Goal: Register for event/course

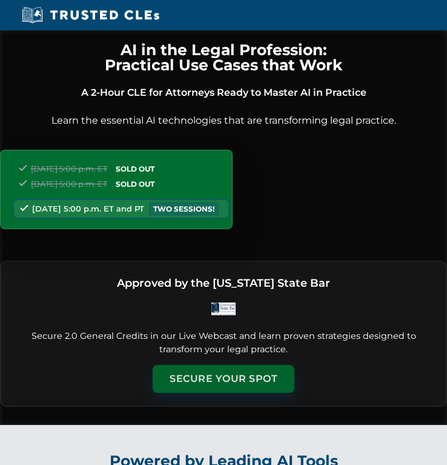
click at [230, 381] on button "Secure Your Spot" at bounding box center [224, 379] width 142 height 28
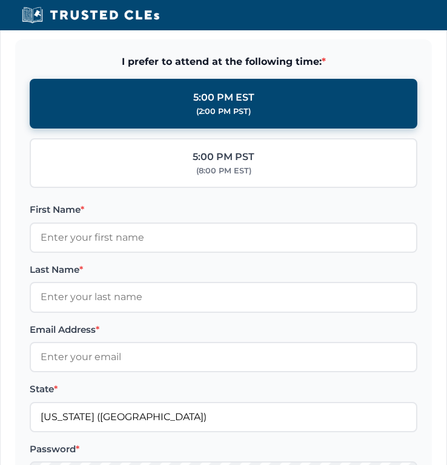
scroll to position [1403, 0]
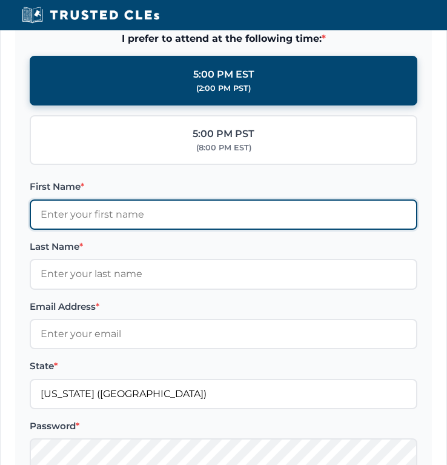
click at [126, 218] on input "First Name *" at bounding box center [224, 214] width 388 height 30
type input "Mia"
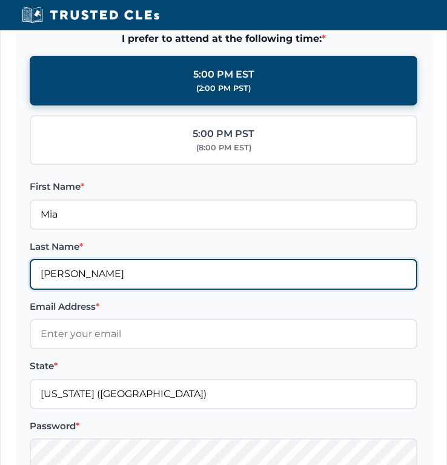
type input "[PERSON_NAME]"
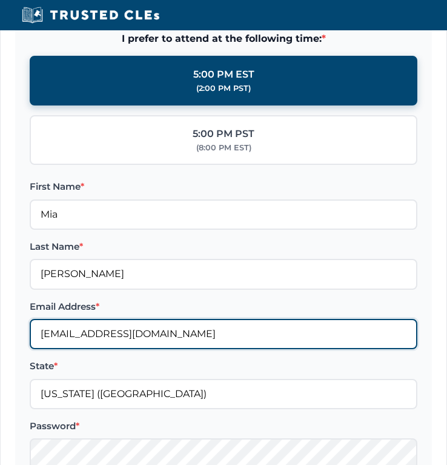
click at [85, 333] on input "[EMAIL_ADDRESS][DOMAIN_NAME]" at bounding box center [224, 334] width 388 height 30
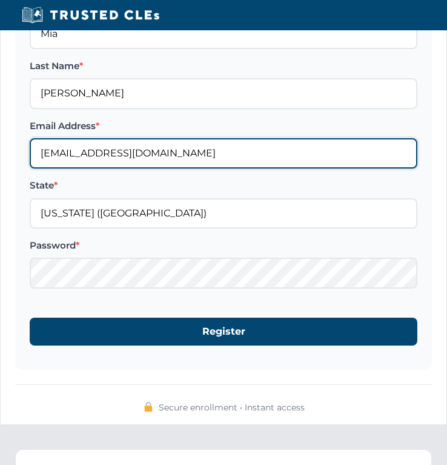
scroll to position [1584, 0]
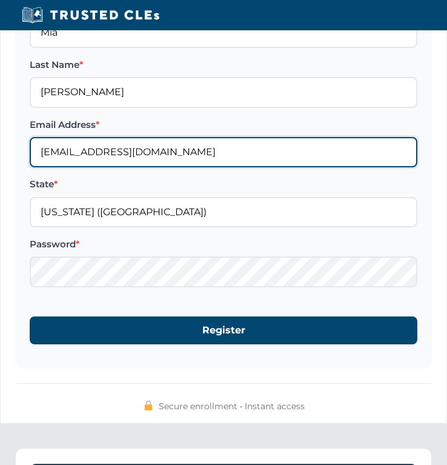
type input "[EMAIL_ADDRESS][DOMAIN_NAME]"
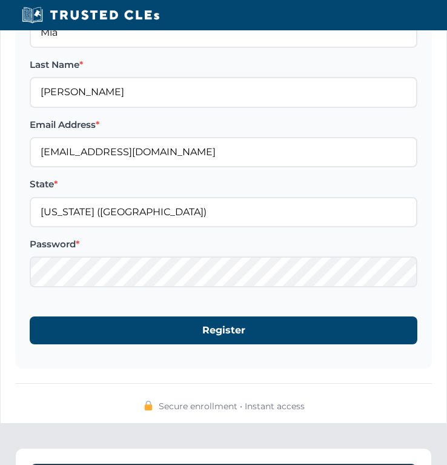
click at [419, 303] on form "I prefer to attend at the following time: * 5:00 PM EST (2:00 PM PST) 5:00 PM P…" at bounding box center [223, 102] width 417 height 534
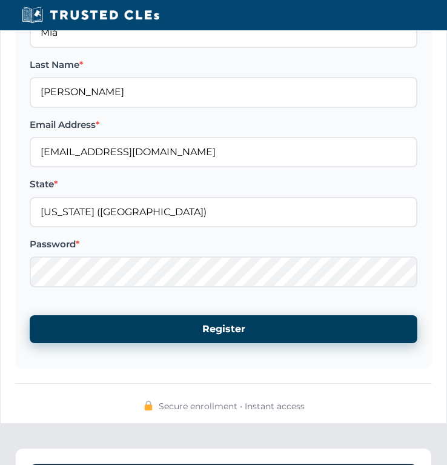
click at [199, 328] on button "Register" at bounding box center [224, 329] width 388 height 28
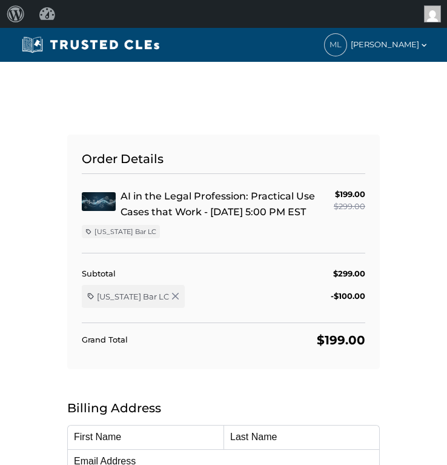
type input "Mia"
type input "[PERSON_NAME]"
type input "[EMAIL_ADDRESS][DOMAIN_NAME]"
select select "United States"
radio input "true"
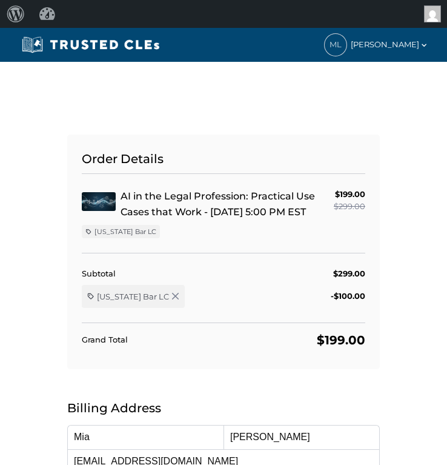
select select "[US_STATE]"
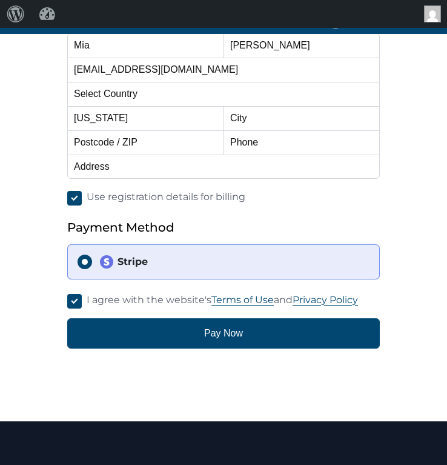
scroll to position [424, 0]
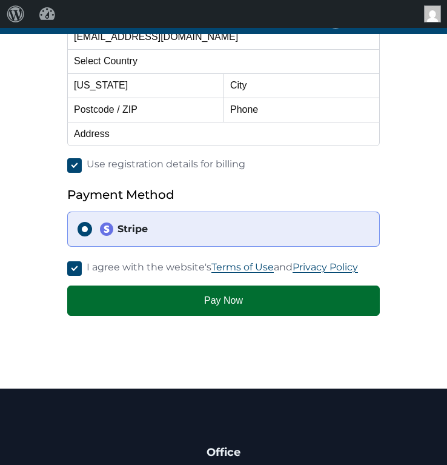
click at [182, 310] on button "Pay Now" at bounding box center [223, 300] width 313 height 30
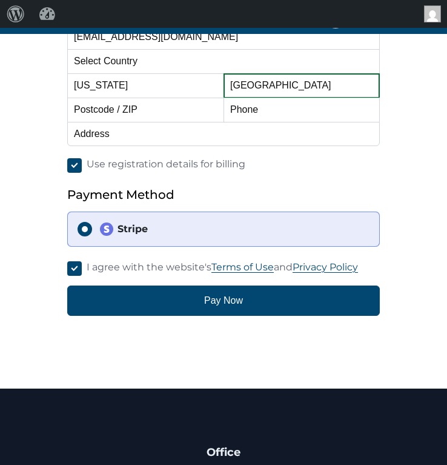
type input "New Orleans"
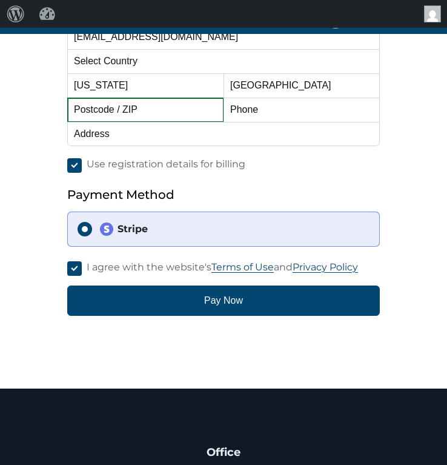
click at [177, 107] on input "text" at bounding box center [145, 110] width 156 height 24
type input "70119"
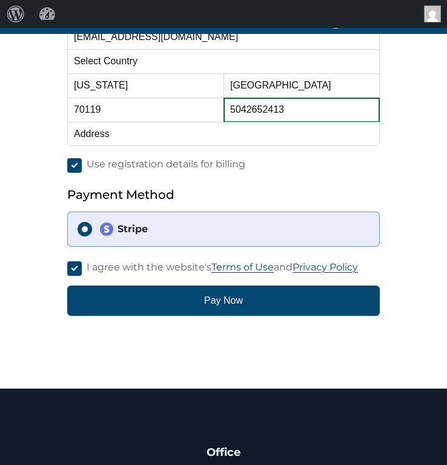
type input "5042652413"
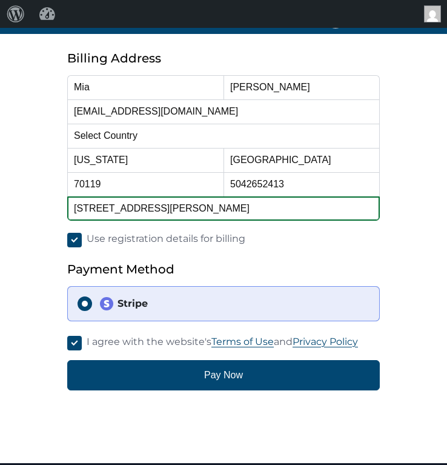
scroll to position [364, 0]
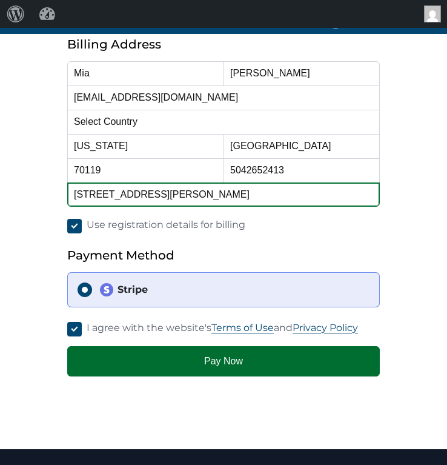
type input "2524 St. Philip Street"
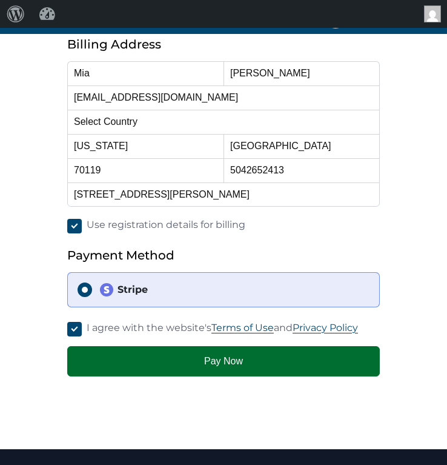
click at [130, 360] on button "Pay Now" at bounding box center [223, 361] width 313 height 30
